Goal: Task Accomplishment & Management: Manage account settings

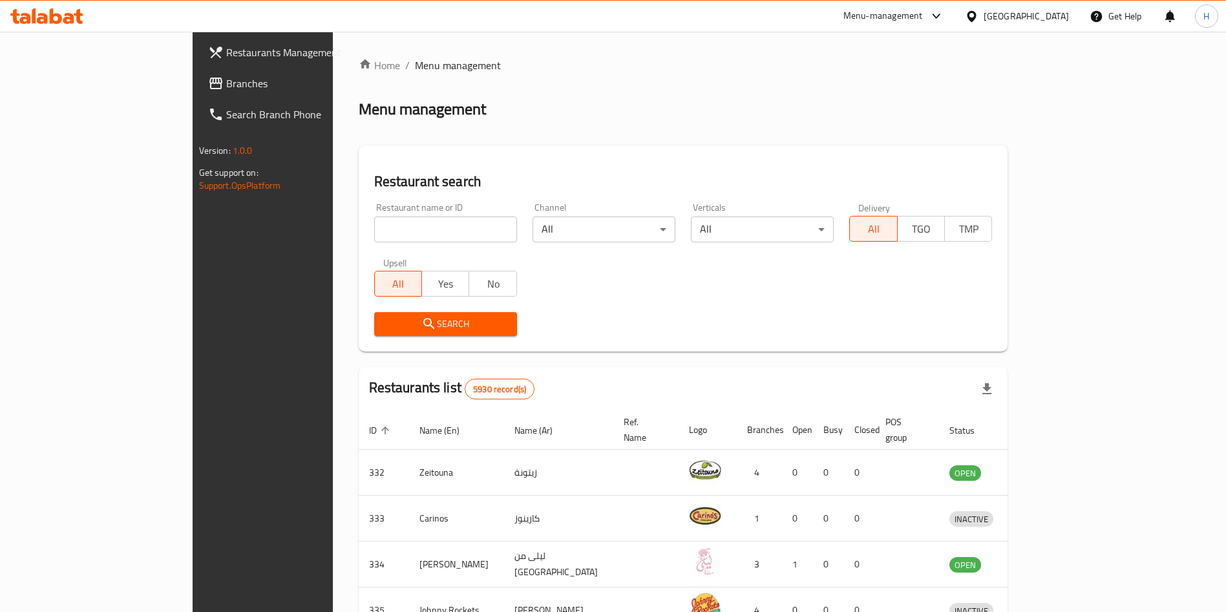
drag, startPoint x: 0, startPoint y: 0, endPoint x: 394, endPoint y: 228, distance: 454.7
click at [394, 228] on input "search" at bounding box center [445, 230] width 143 height 26
type input "janahi s"
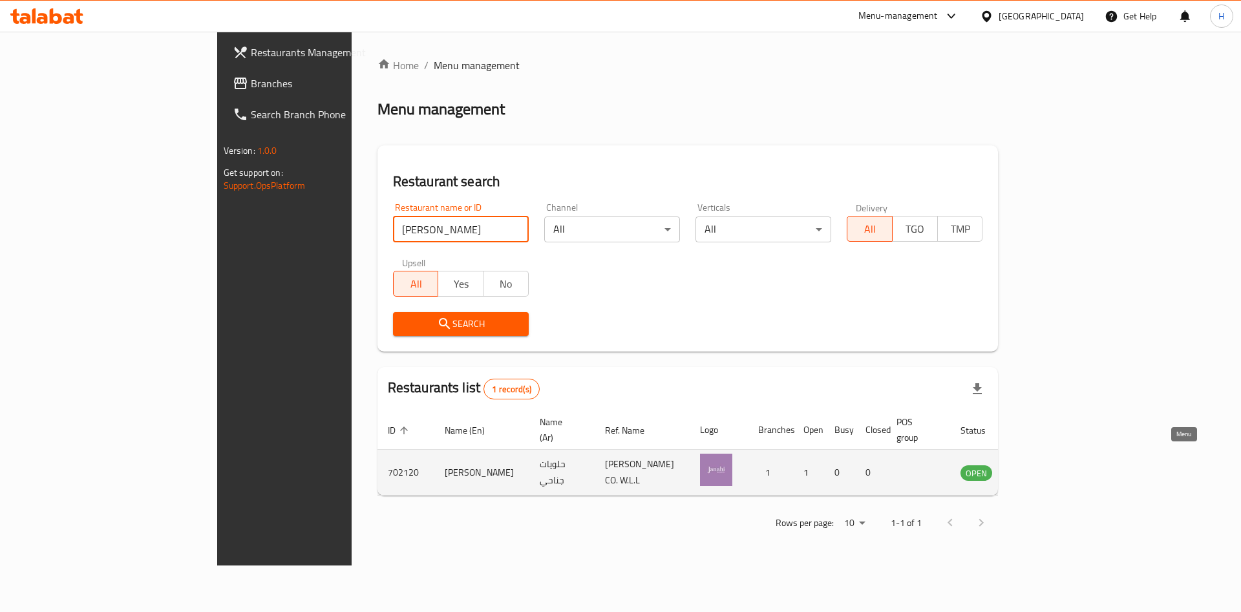
click at [1044, 465] on icon "enhanced table" at bounding box center [1036, 473] width 16 height 16
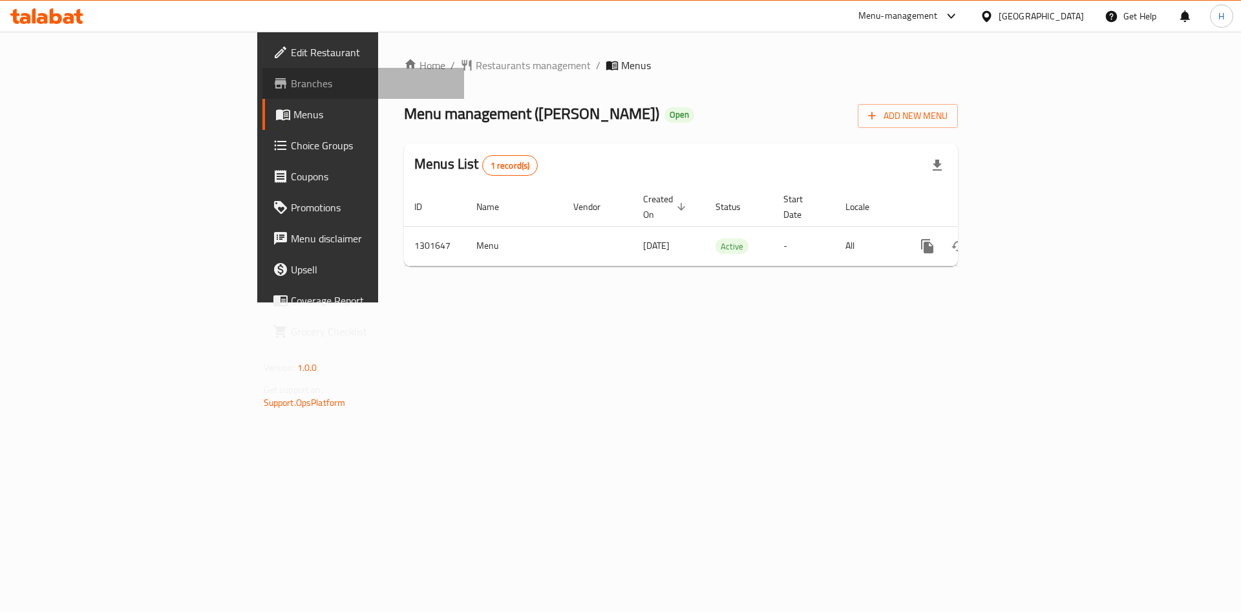
click at [291, 84] on span "Branches" at bounding box center [373, 84] width 164 height 16
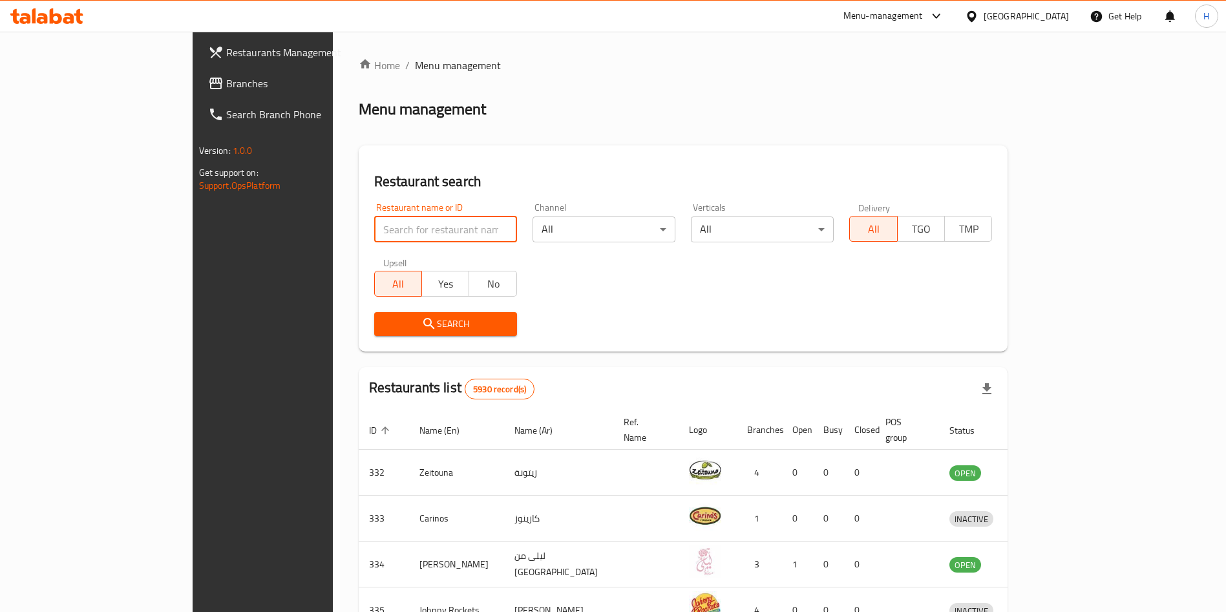
click at [416, 240] on input "search" at bounding box center [445, 230] width 143 height 26
click button "Search" at bounding box center [445, 324] width 143 height 24
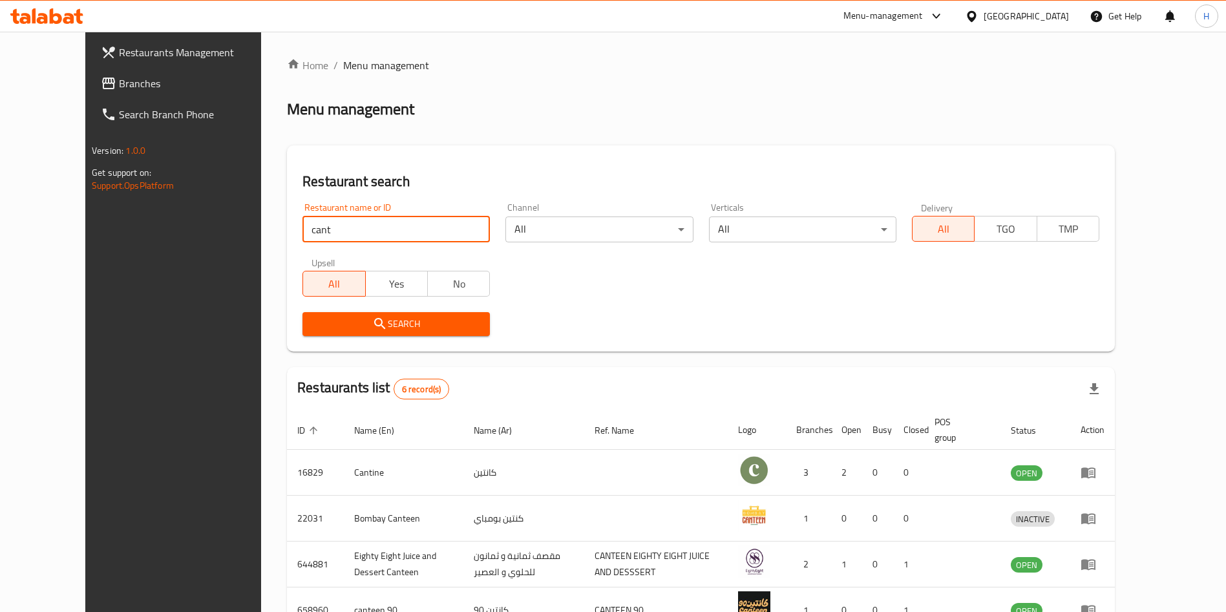
click at [649, 339] on div "Search" at bounding box center [701, 323] width 812 height 39
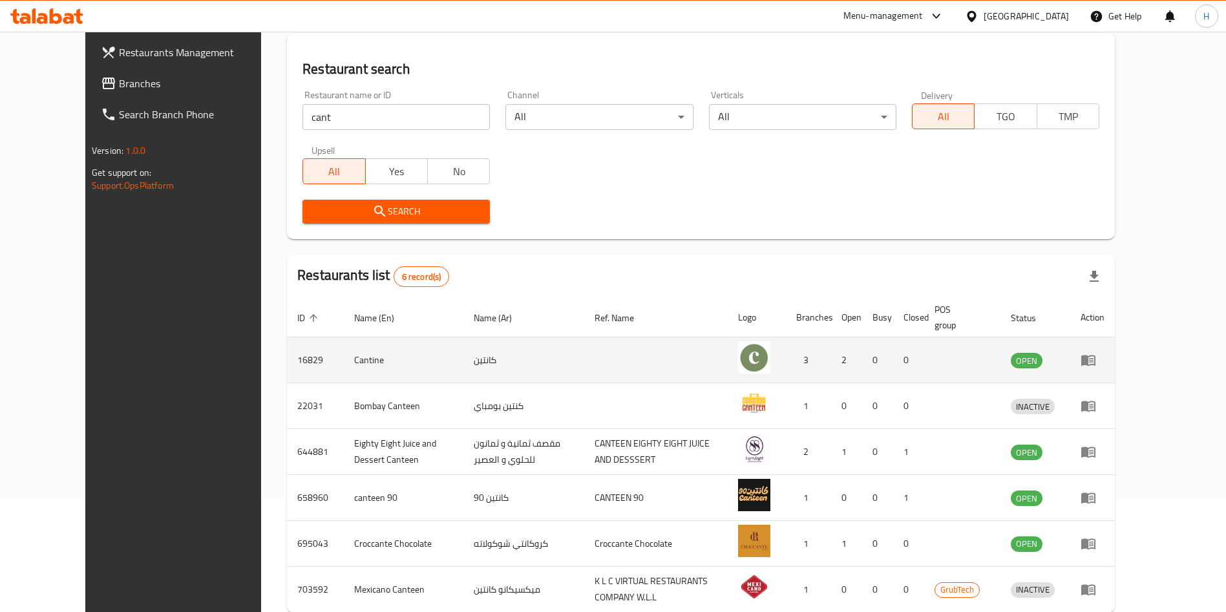
scroll to position [183, 0]
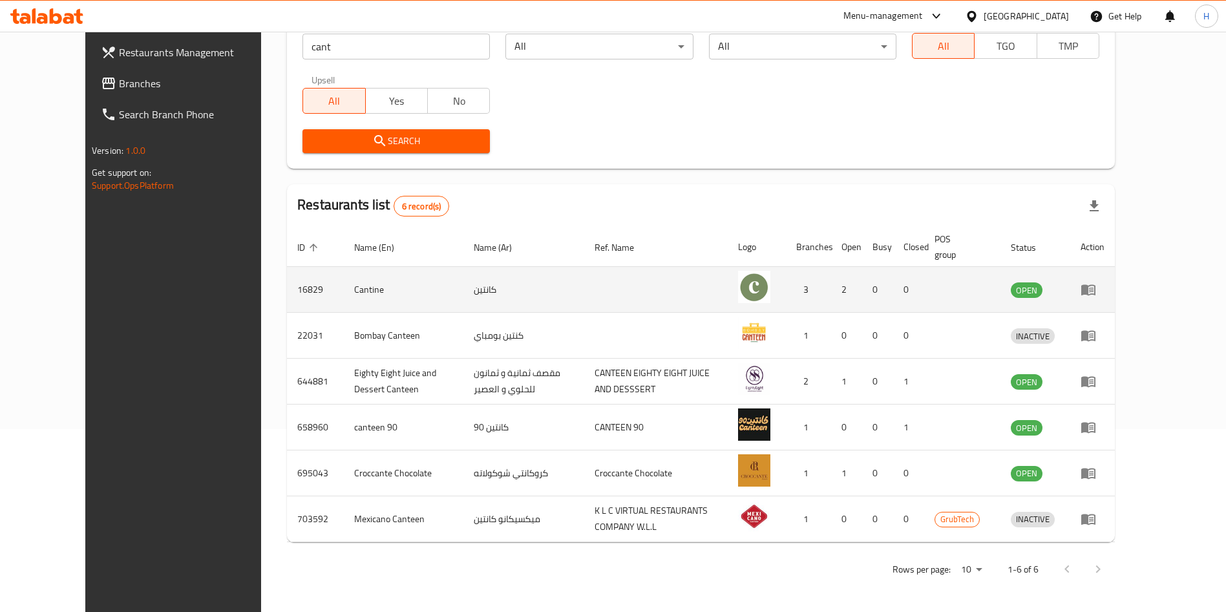
click at [344, 279] on td "Cantine" at bounding box center [404, 290] width 120 height 46
click at [344, 278] on td "Cantine" at bounding box center [404, 290] width 120 height 46
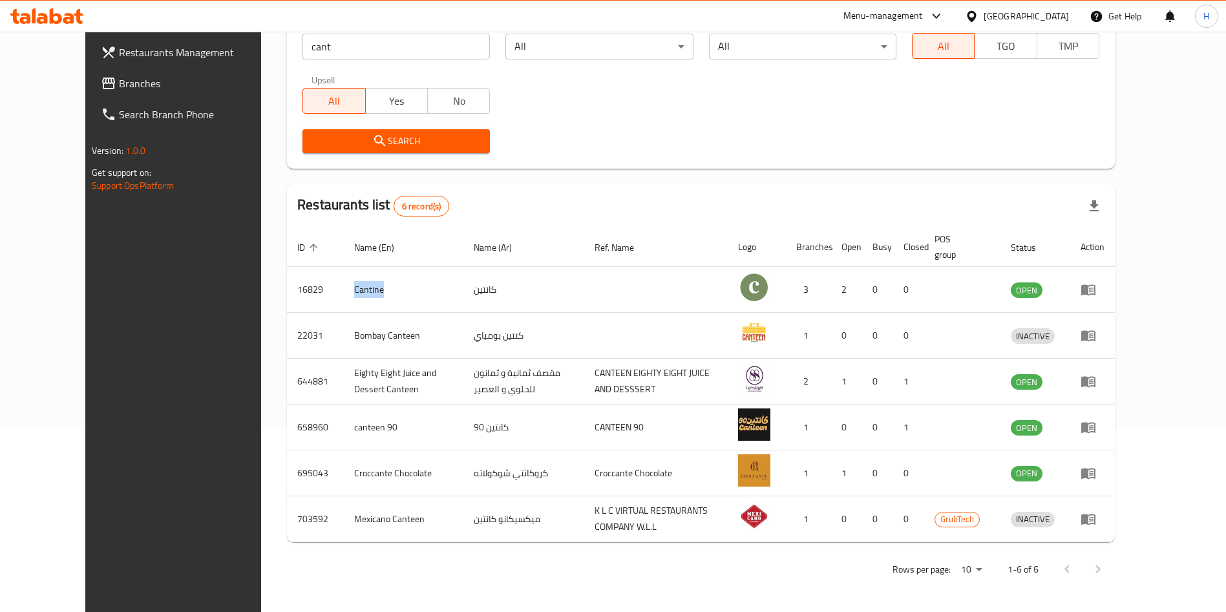
copy td "Cantine"
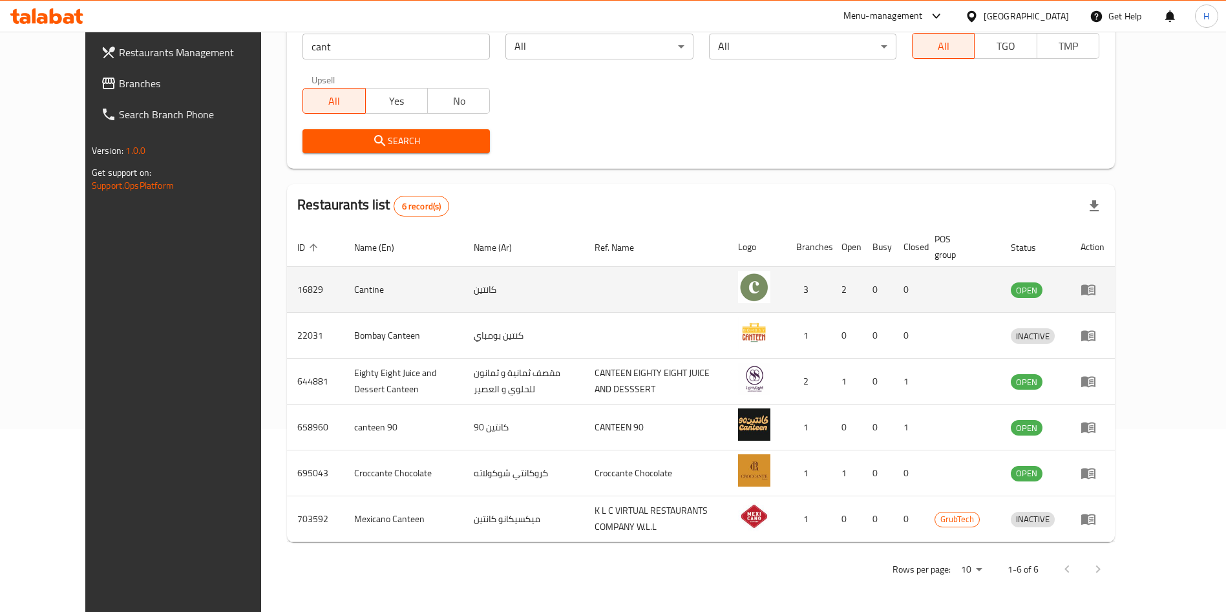
click at [287, 287] on td "16829" at bounding box center [315, 290] width 57 height 46
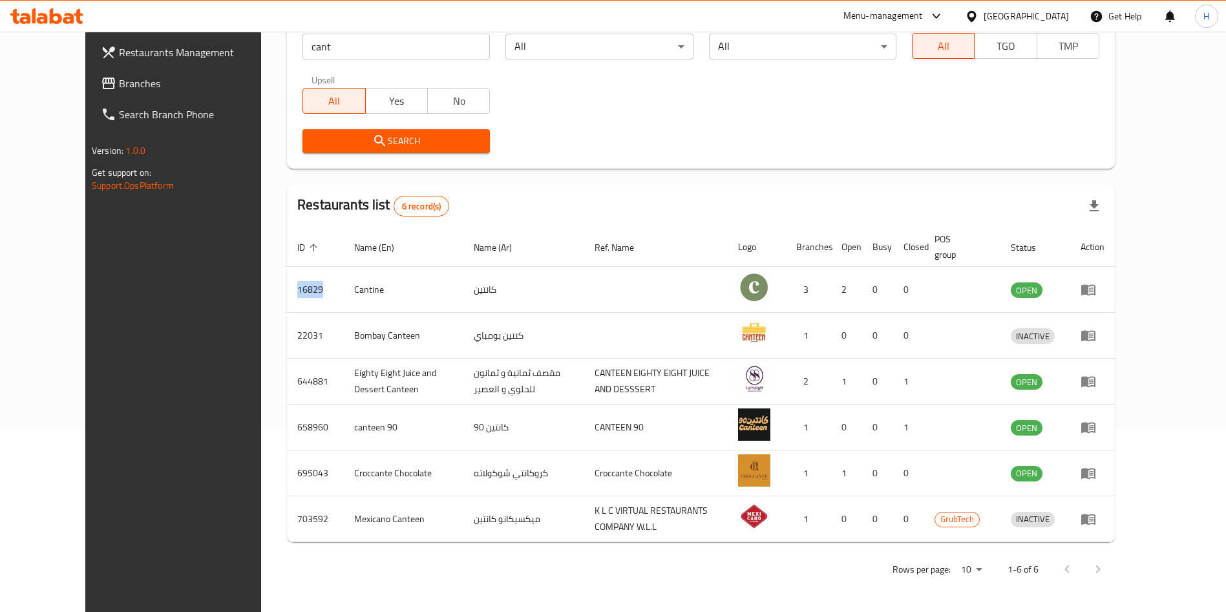
copy td "16829"
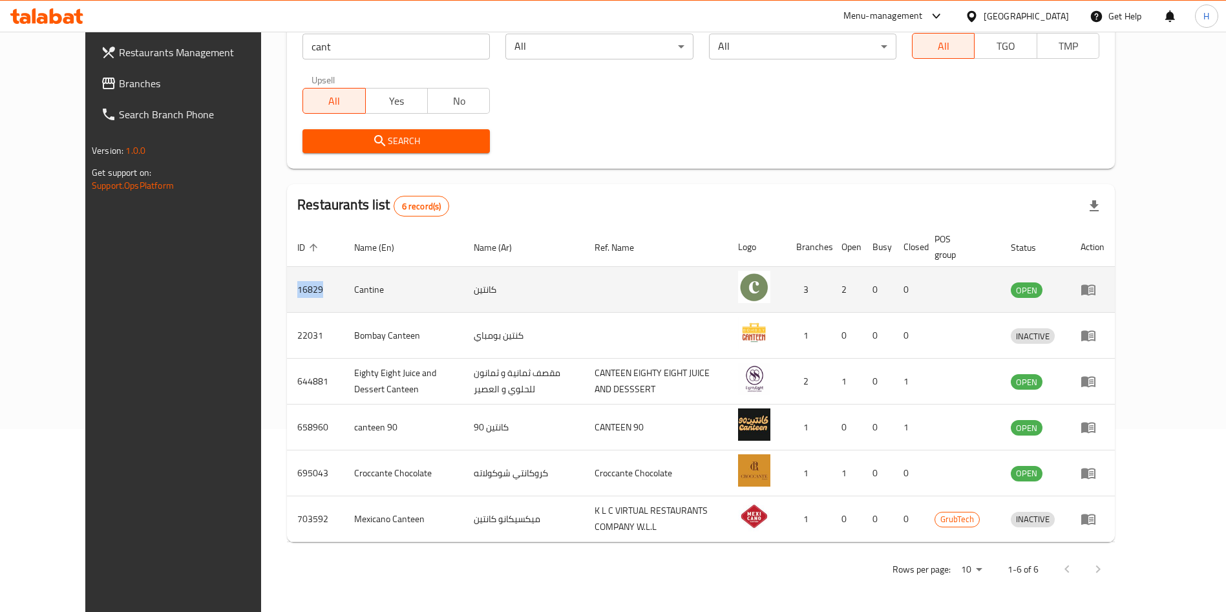
click at [287, 277] on td "16829" at bounding box center [315, 290] width 57 height 46
click at [287, 279] on td "16829" at bounding box center [315, 290] width 57 height 46
click at [344, 286] on td "Cantine" at bounding box center [404, 290] width 120 height 46
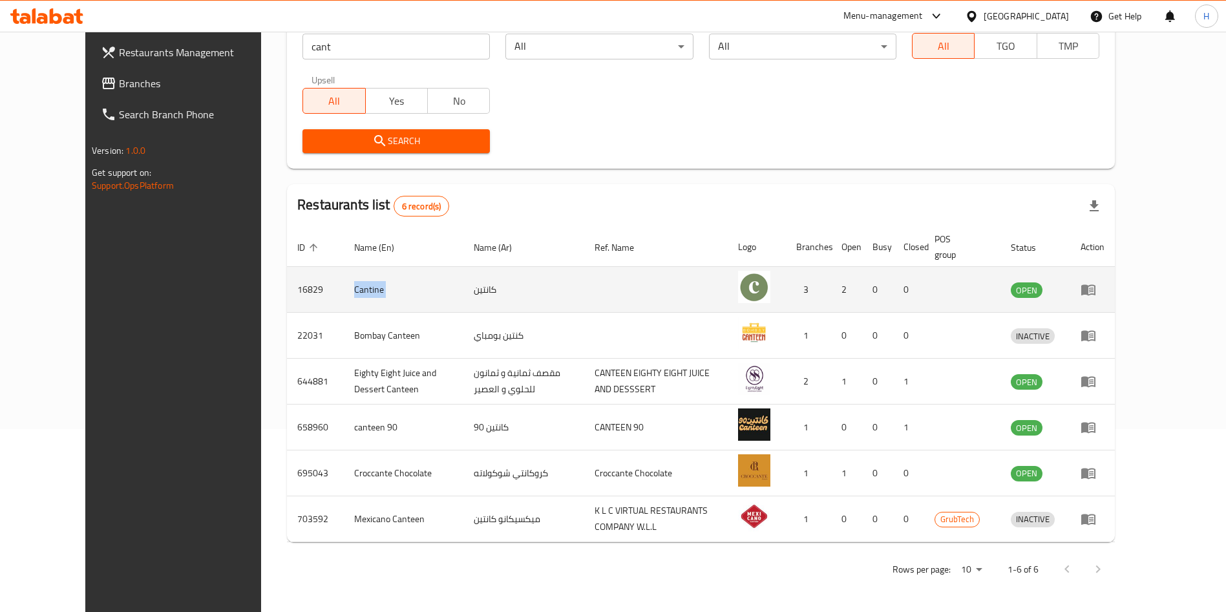
click at [344, 286] on td "Cantine" at bounding box center [404, 290] width 120 height 46
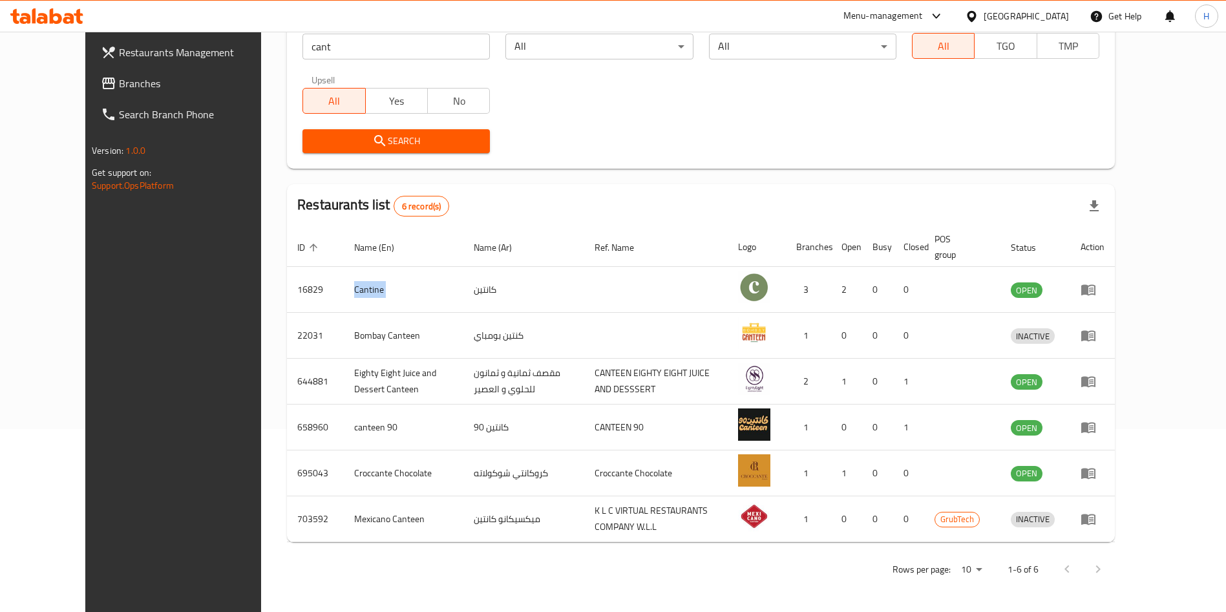
copy td "Cantine"
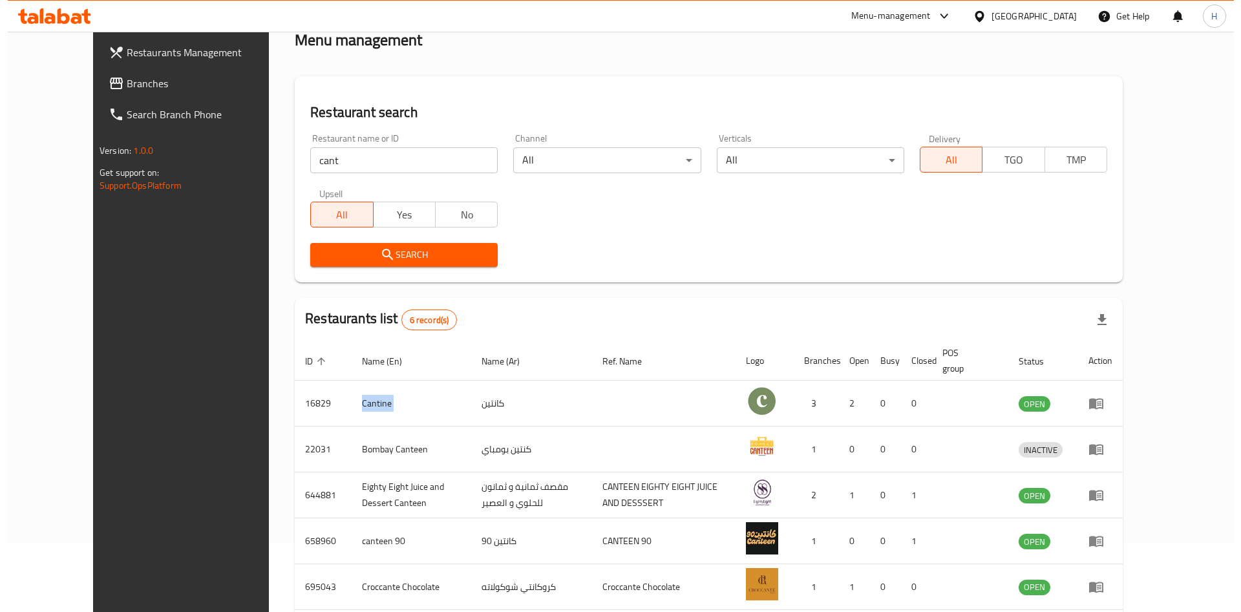
scroll to position [0, 0]
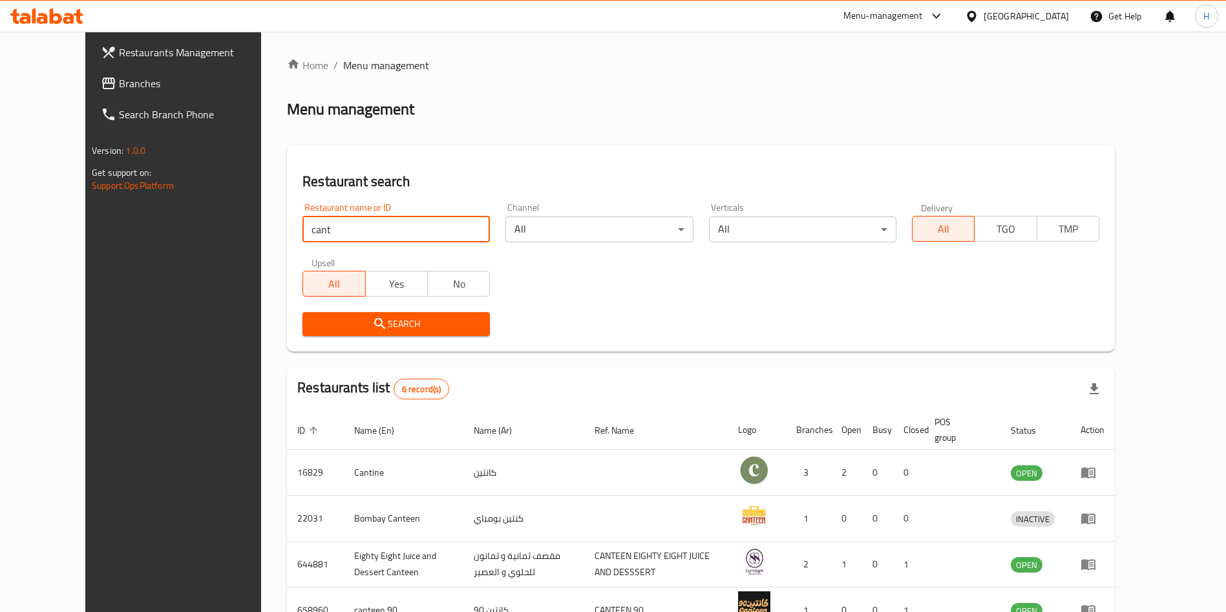
drag, startPoint x: 310, startPoint y: 226, endPoint x: 44, endPoint y: 253, distance: 267.7
click at [85, 253] on div "Restaurants Management Branches Search Branch Phone Version: 1.0.0 Get support …" at bounding box center [613, 413] width 1056 height 763
type input "derby caf"
click button "Search" at bounding box center [395, 324] width 187 height 24
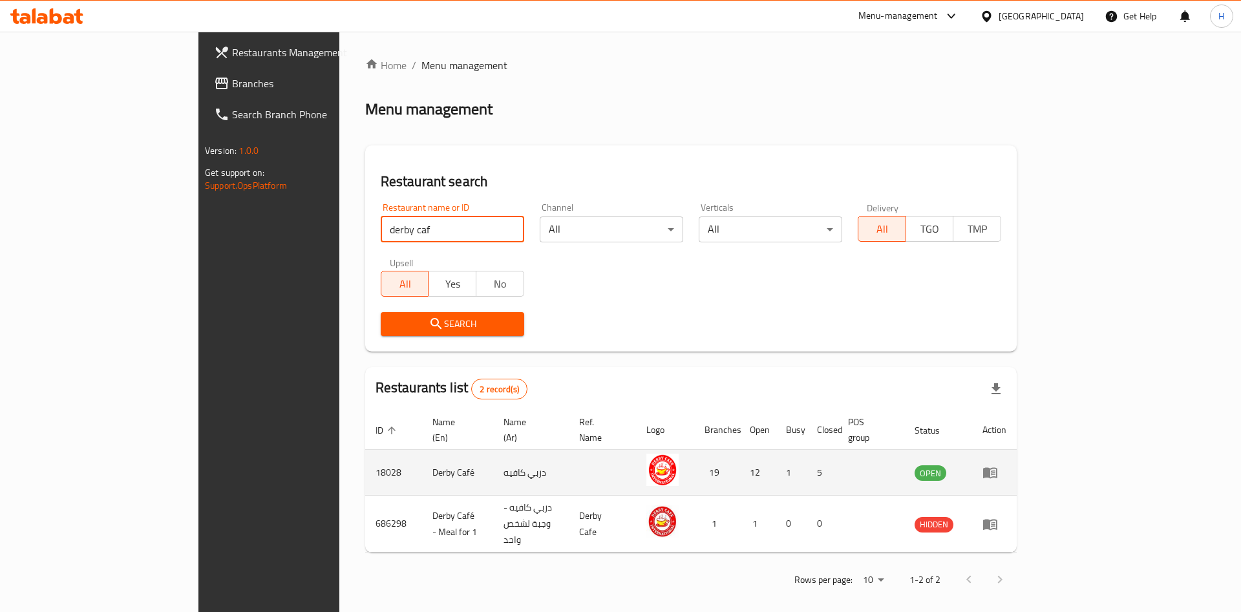
click at [1017, 450] on td "enhanced table" at bounding box center [994, 473] width 45 height 46
click at [997, 468] on icon "enhanced table" at bounding box center [990, 473] width 14 height 11
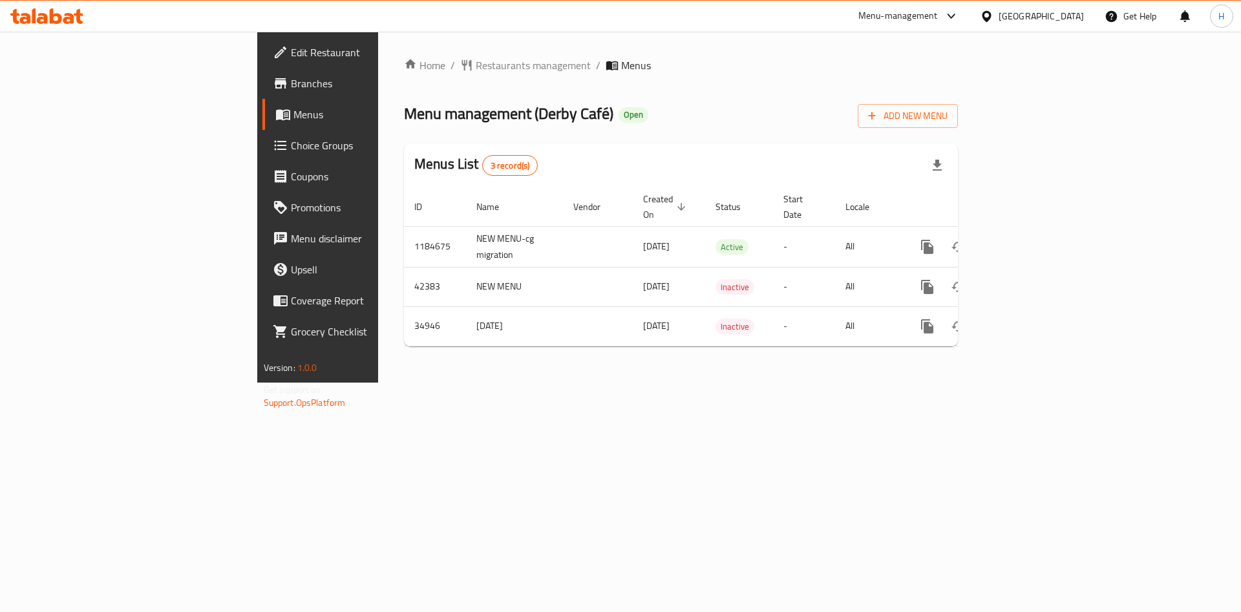
click at [291, 76] on span "Branches" at bounding box center [373, 84] width 164 height 16
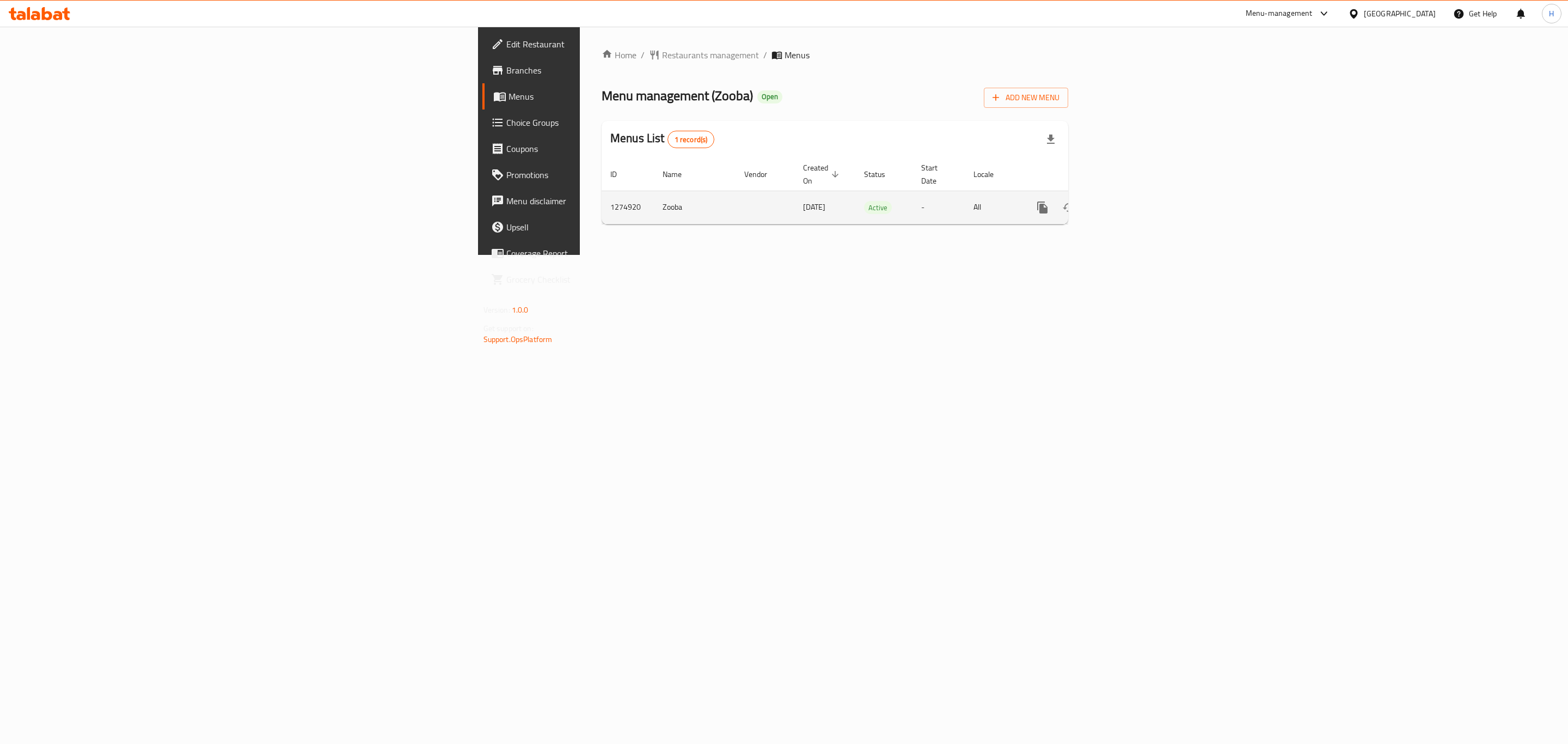
click at [1133, 203] on link "enhanced table" at bounding box center [1120, 207] width 26 height 26
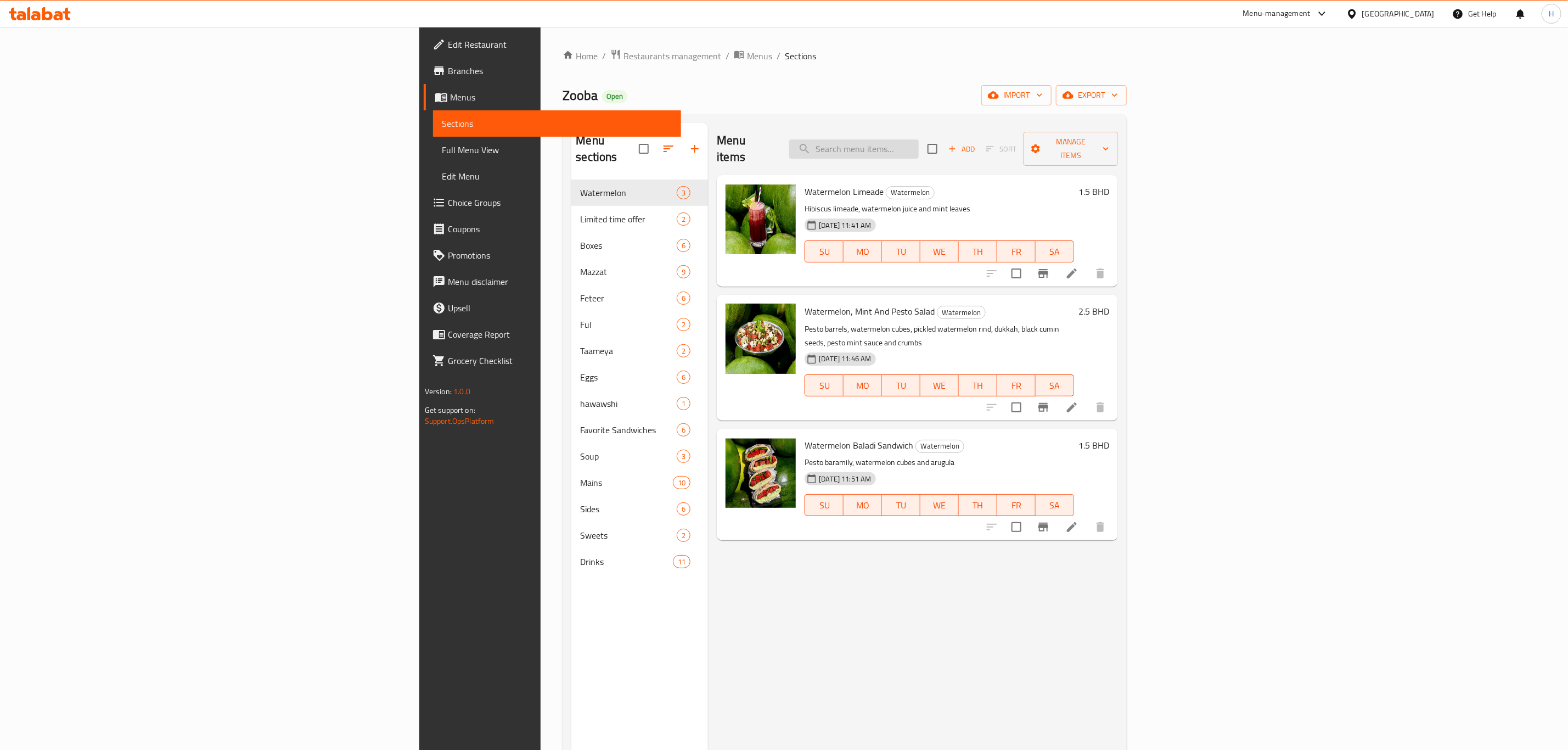
click at [919, 140] on input "search" at bounding box center [853, 149] width 130 height 20
type input "chicken sha"
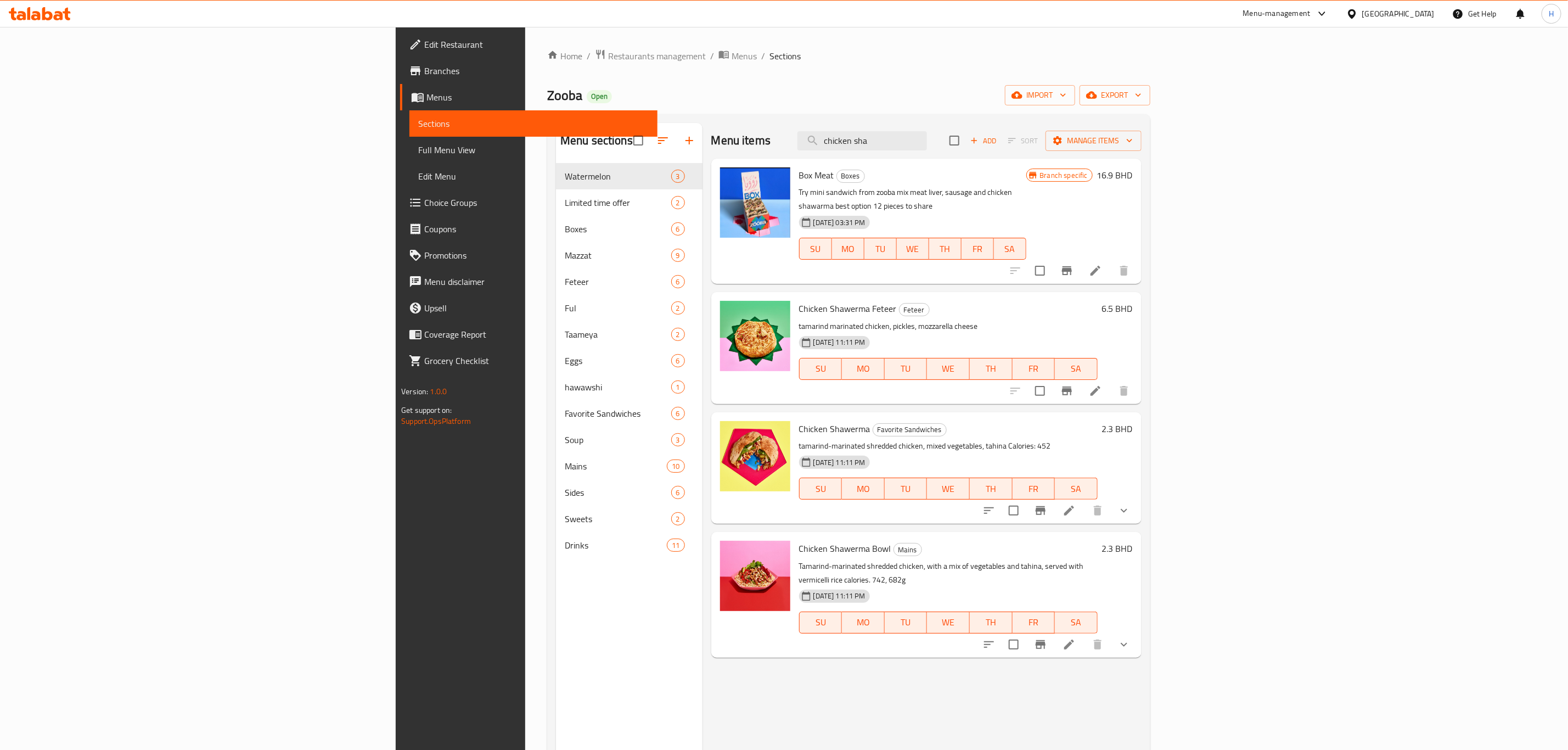
click at [799, 420] on span "Chicken Shawerma" at bounding box center [835, 428] width 71 height 16
copy h6 "Chicken Shawerma"
click at [1047, 504] on icon "Branch-specific-item" at bounding box center [1041, 510] width 14 height 14
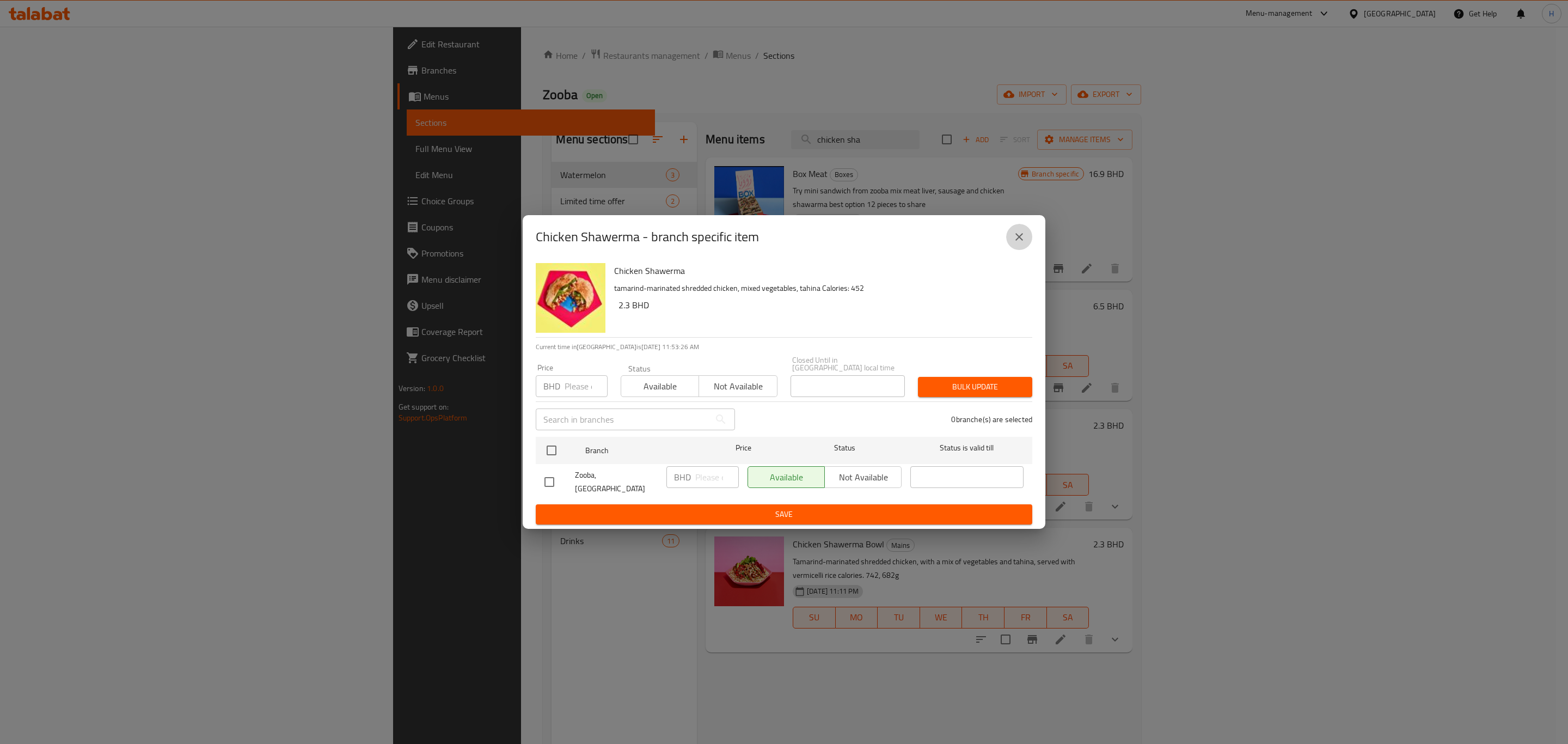
drag, startPoint x: 1022, startPoint y: 239, endPoint x: 1552, endPoint y: 206, distance: 531.0
click at [1021, 239] on icon "close" at bounding box center [1019, 237] width 13 height 13
